Goal: Task Accomplishment & Management: Use online tool/utility

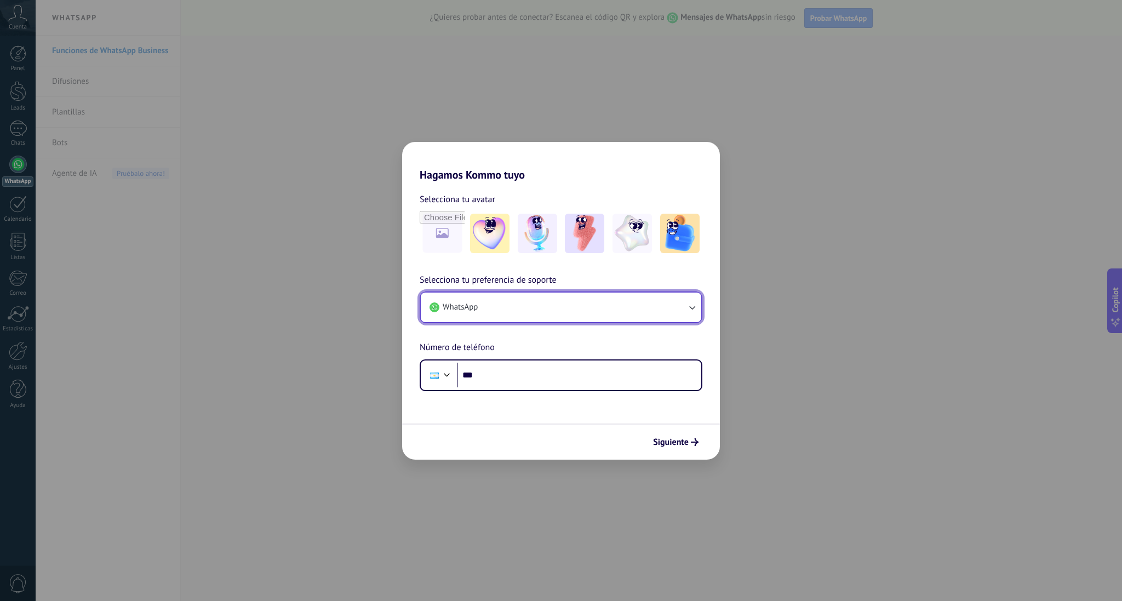
click at [487, 311] on button "WhatsApp" at bounding box center [561, 308] width 281 height 30
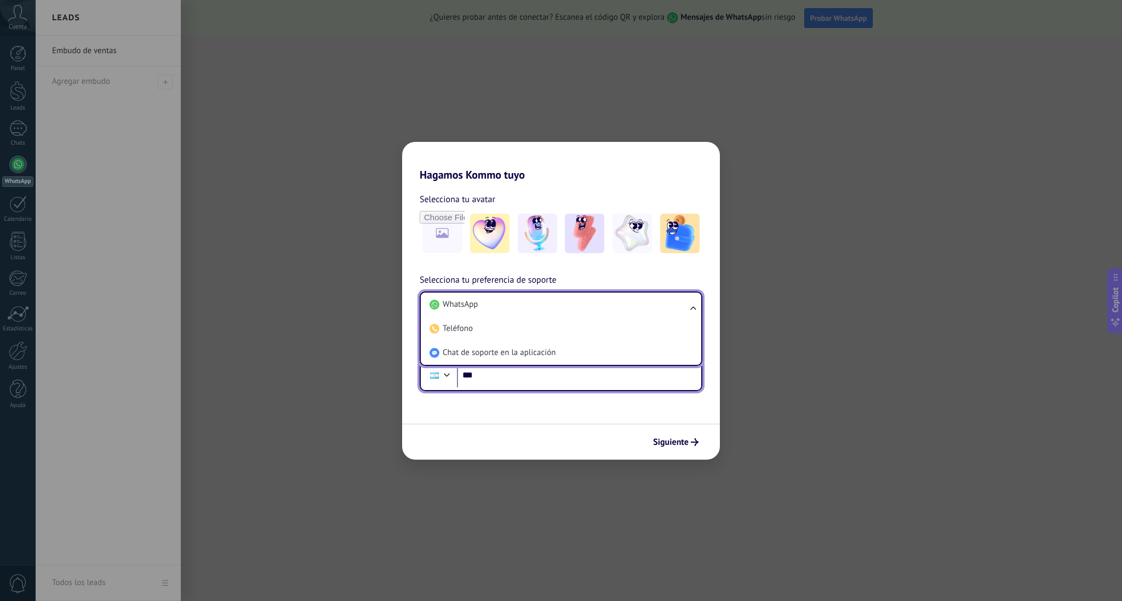
click at [518, 367] on input "***" at bounding box center [579, 375] width 244 height 25
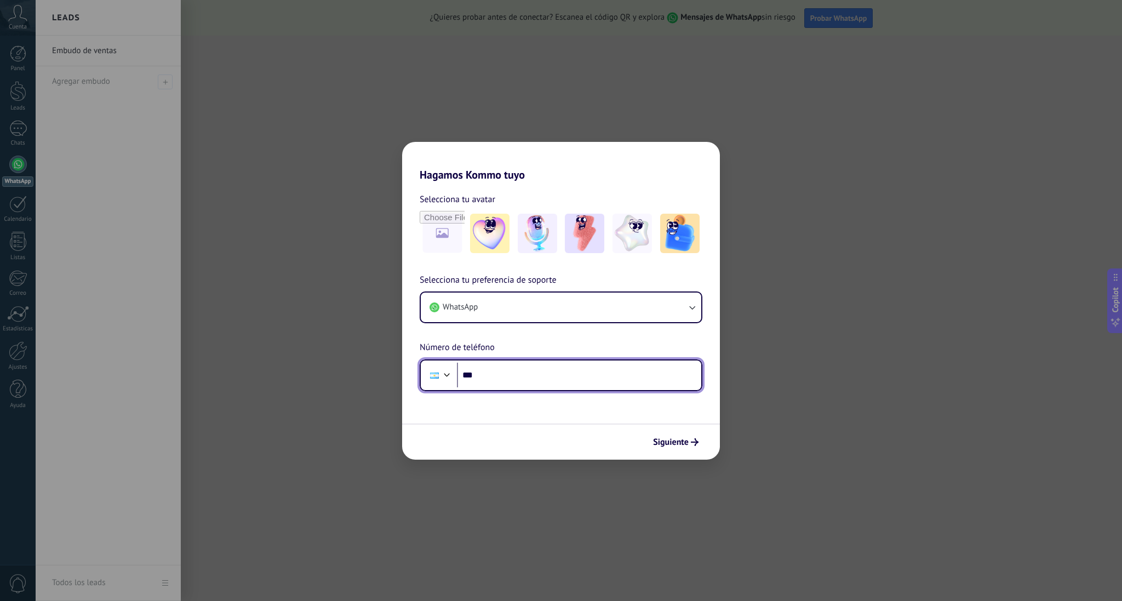
click at [439, 372] on div at bounding box center [434, 375] width 21 height 23
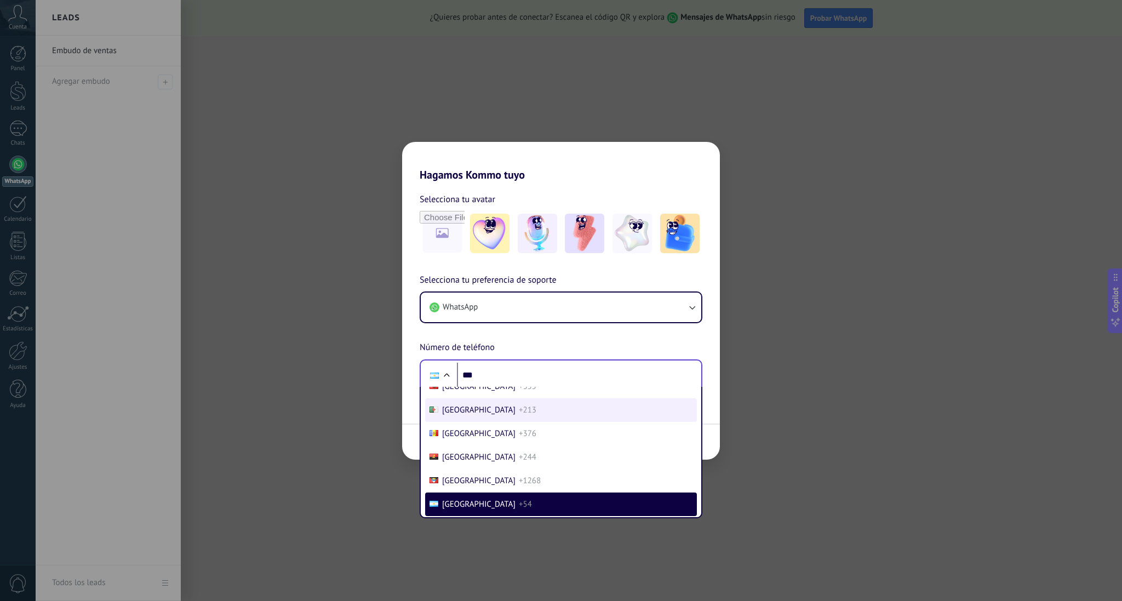
scroll to position [4761, 0]
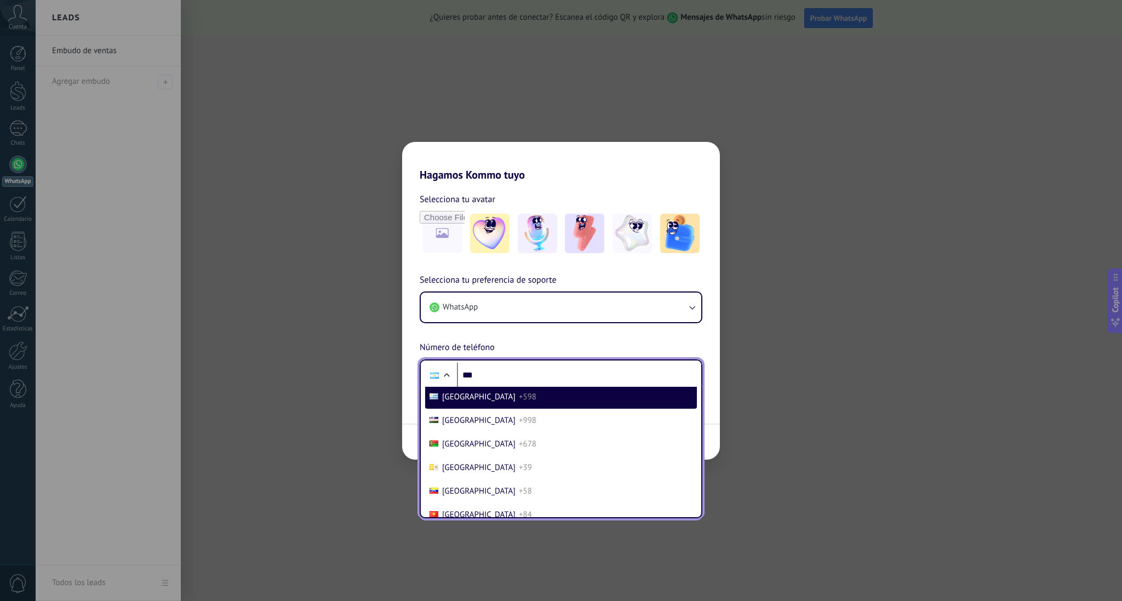
click at [487, 409] on li "[GEOGRAPHIC_DATA] +598" at bounding box center [561, 397] width 272 height 24
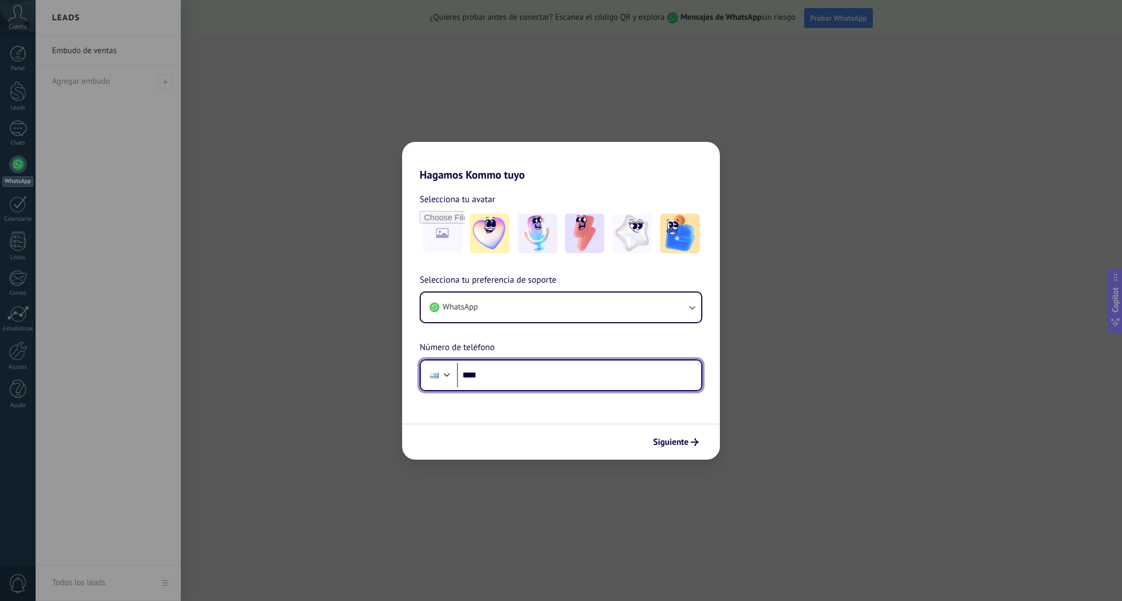
click at [513, 373] on input "***" at bounding box center [579, 375] width 244 height 25
type input "**********"
click at [665, 445] on span "Siguiente" at bounding box center [671, 442] width 36 height 8
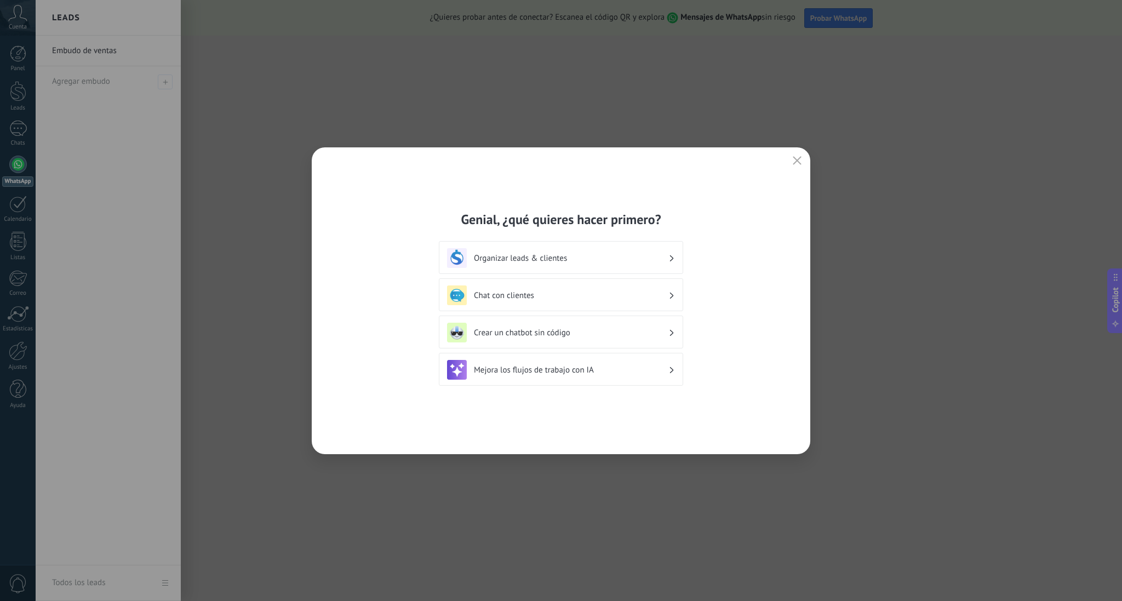
click at [606, 293] on h3 "Chat con clientes" at bounding box center [571, 295] width 195 height 10
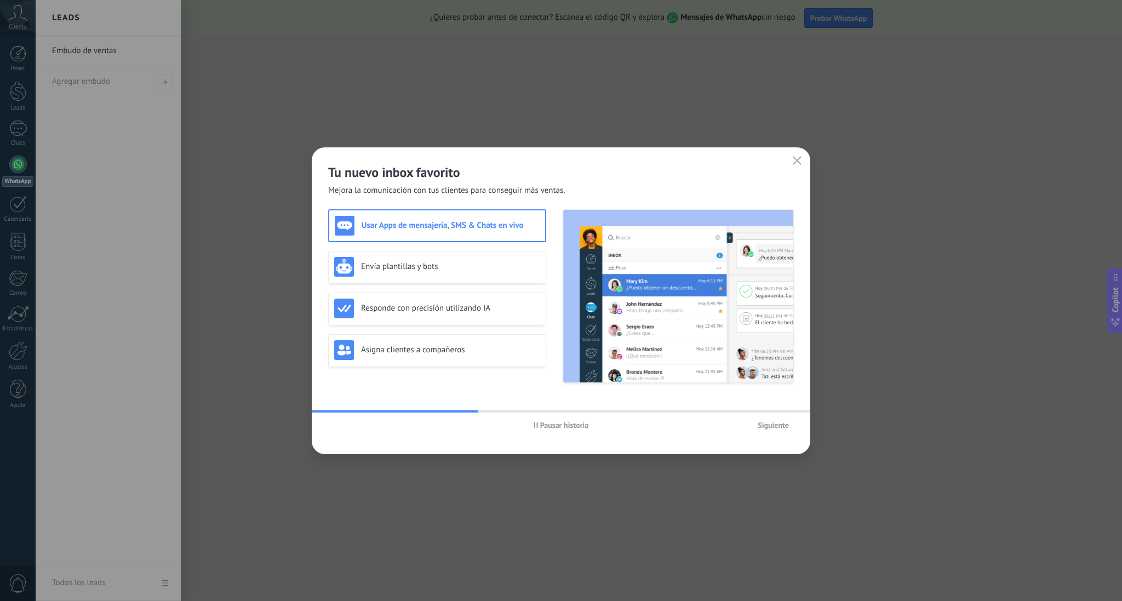
click at [779, 433] on button "Siguiente" at bounding box center [773, 425] width 41 height 16
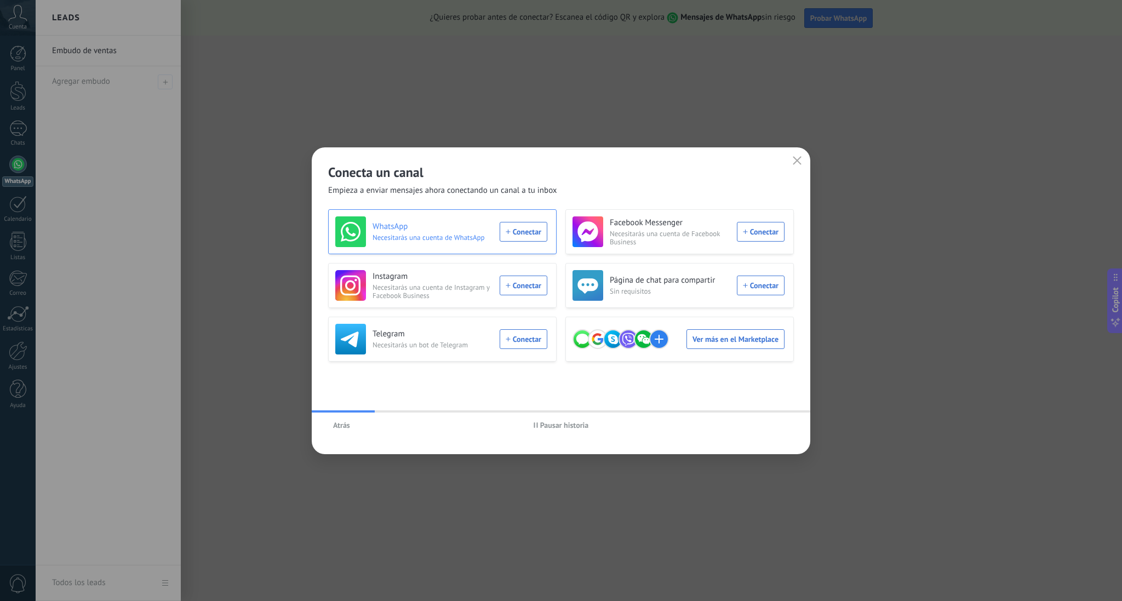
click at [547, 242] on div "WhatsApp Necesitarás una cuenta de WhatsApp Conectar" at bounding box center [441, 231] width 212 height 31
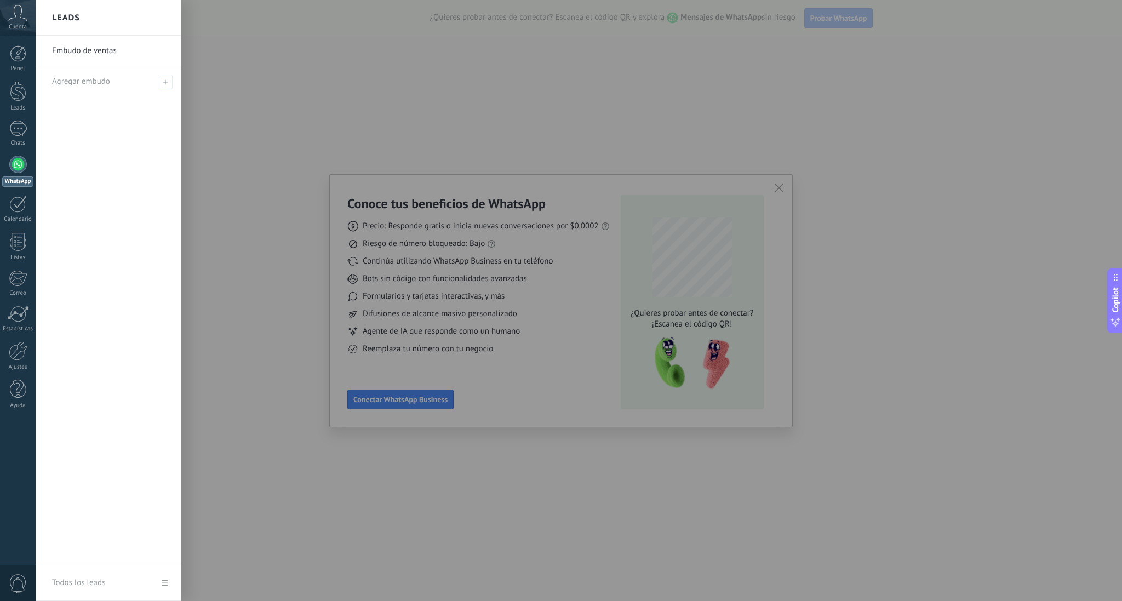
click at [535, 238] on div at bounding box center [597, 300] width 1122 height 601
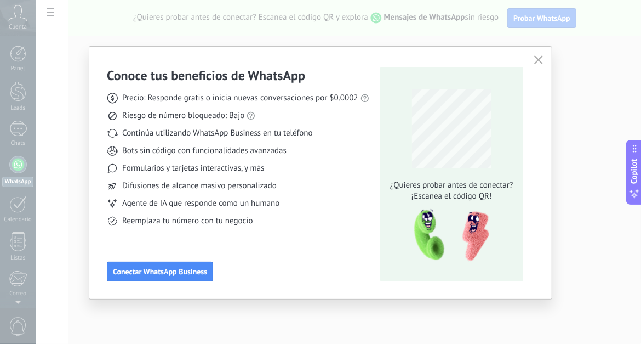
click at [70, 94] on div "Conoce tus beneficios de WhatsApp Precio: Responde gratis o inicia nuevas conve…" at bounding box center [320, 172] width 641 height 344
click at [535, 55] on icon "button" at bounding box center [538, 59] width 9 height 9
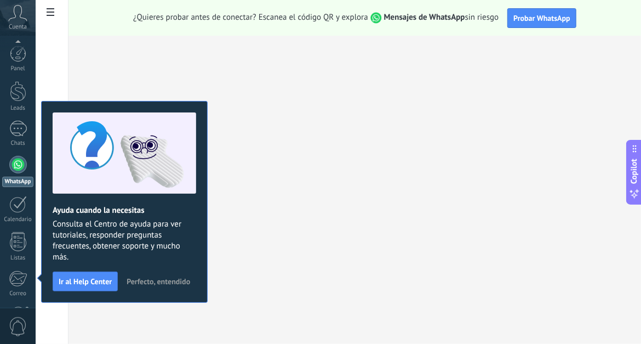
scroll to position [112, 0]
click at [22, 161] on div at bounding box center [18, 166] width 18 height 16
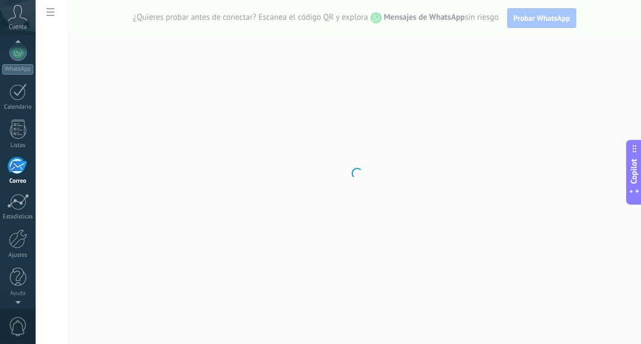
click at [18, 124] on div "Panel Leads Chats WhatsApp Clientes" at bounding box center [18, 120] width 36 height 375
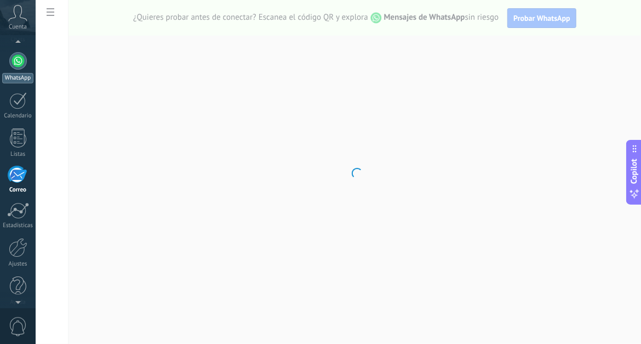
click at [12, 65] on div at bounding box center [18, 61] width 18 height 18
